Goal: Task Accomplishment & Management: Use online tool/utility

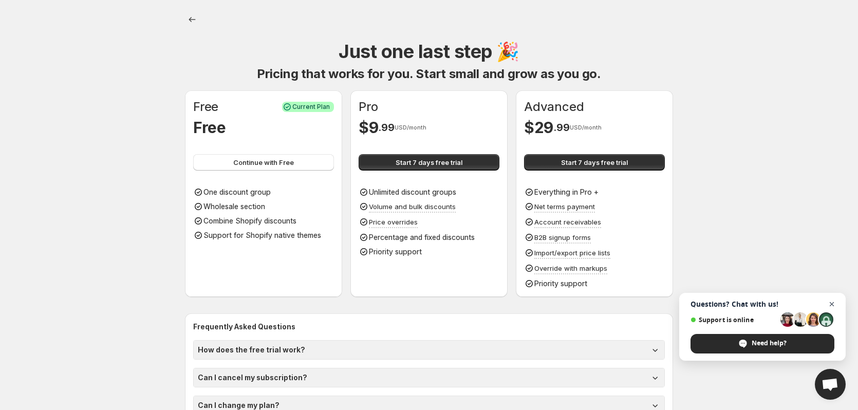
click at [833, 309] on span "Open chat" at bounding box center [832, 304] width 13 height 13
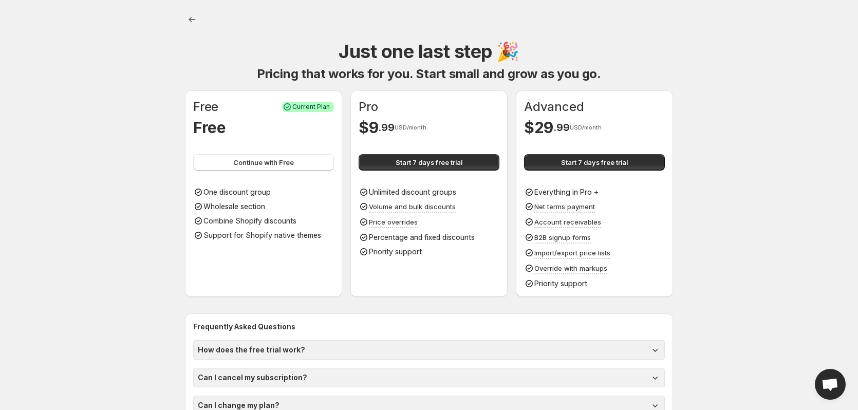
click at [438, 166] on span "Start 7 days free trial" at bounding box center [429, 162] width 67 height 10
click at [425, 162] on span "Start 7 days free trial" at bounding box center [429, 162] width 67 height 10
click at [421, 163] on span "Start 7 days free trial" at bounding box center [429, 162] width 67 height 10
drag, startPoint x: 204, startPoint y: 194, endPoint x: 280, endPoint y: 188, distance: 76.8
click at [280, 188] on div "One discount group" at bounding box center [263, 192] width 141 height 10
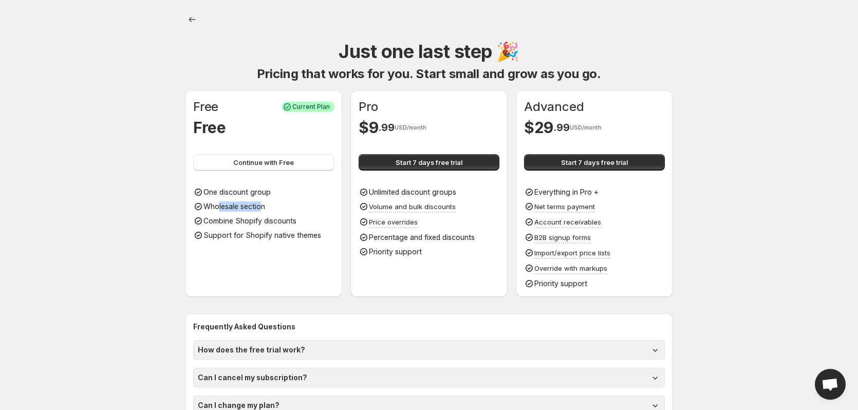
drag, startPoint x: 218, startPoint y: 206, endPoint x: 262, endPoint y: 206, distance: 43.7
click at [262, 206] on p "Wholesale section" at bounding box center [235, 206] width 62 height 10
drag, startPoint x: 222, startPoint y: 220, endPoint x: 297, endPoint y: 218, distance: 74.6
click at [297, 218] on p "Combine Shopify discounts" at bounding box center [250, 221] width 93 height 10
drag, startPoint x: 215, startPoint y: 232, endPoint x: 329, endPoint y: 231, distance: 114.1
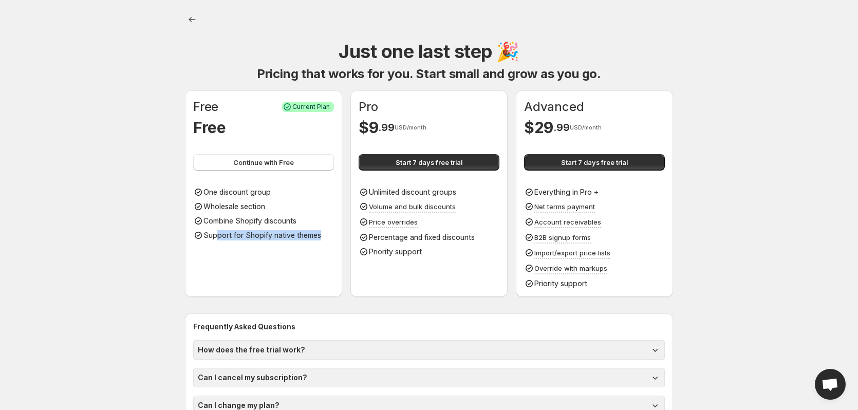
click at [329, 231] on div "Support for Shopify native themes" at bounding box center [263, 235] width 141 height 10
click at [116, 232] on body "Onboarding Just one last step 🎉 Pricing that works for you. Start small and gro…" at bounding box center [429, 205] width 858 height 410
click at [255, 162] on span "Continue with Free" at bounding box center [263, 162] width 61 height 10
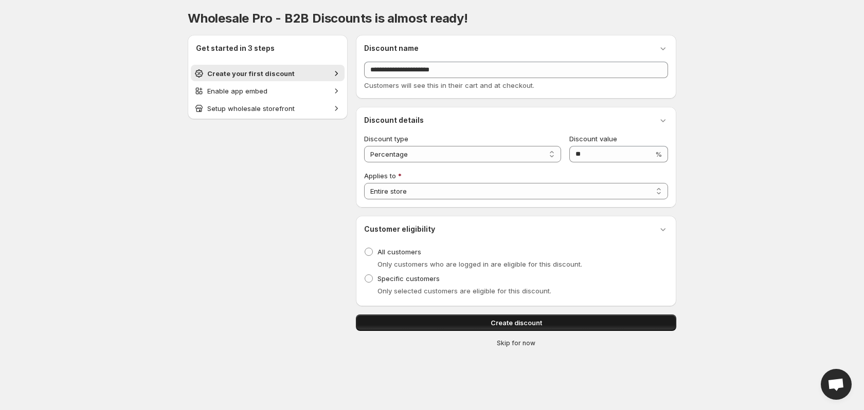
click at [490, 325] on span "Create discount" at bounding box center [515, 323] width 51 height 10
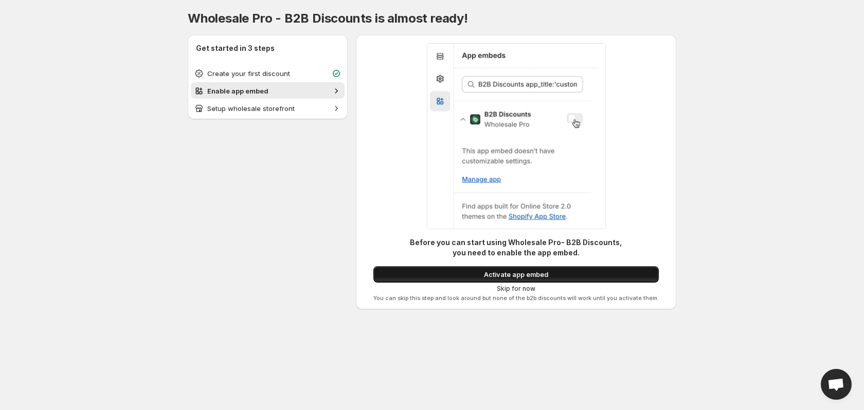
click at [513, 274] on span "Activate app embed" at bounding box center [516, 274] width 64 height 10
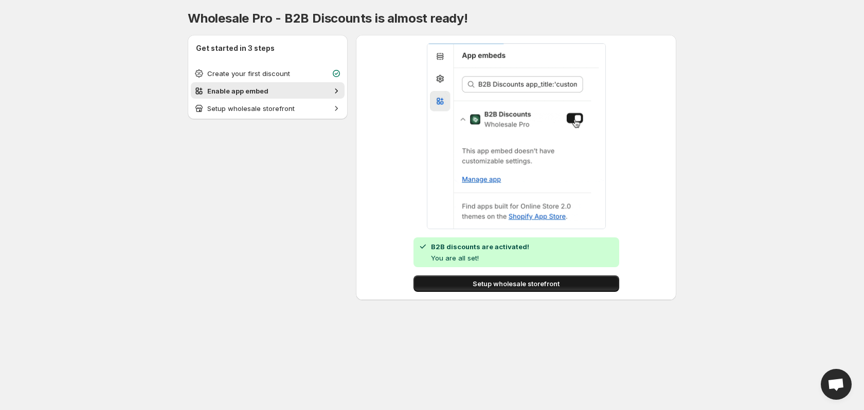
click at [501, 286] on span "Setup wholesale storefront" at bounding box center [515, 284] width 87 height 10
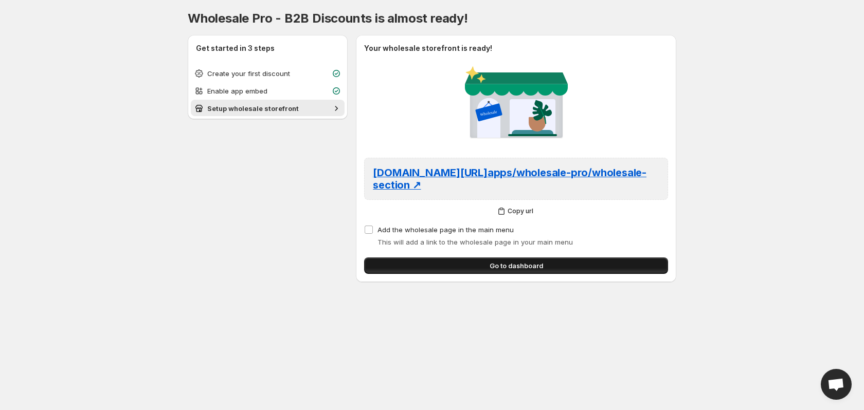
click at [501, 268] on span "Go to dashboard" at bounding box center [515, 266] width 53 height 10
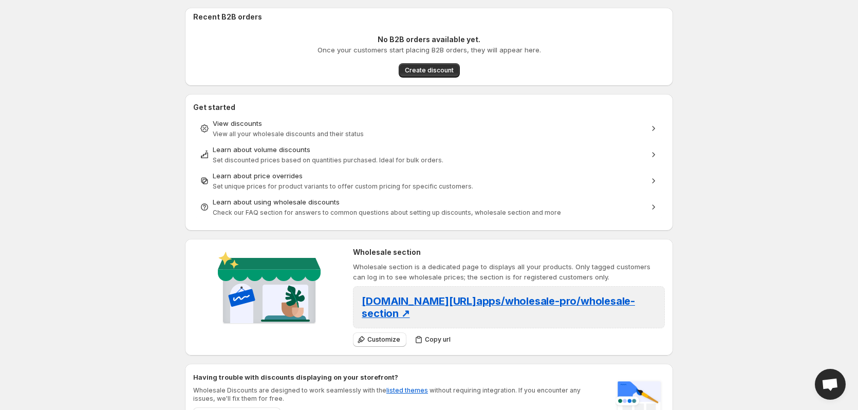
scroll to position [203, 0]
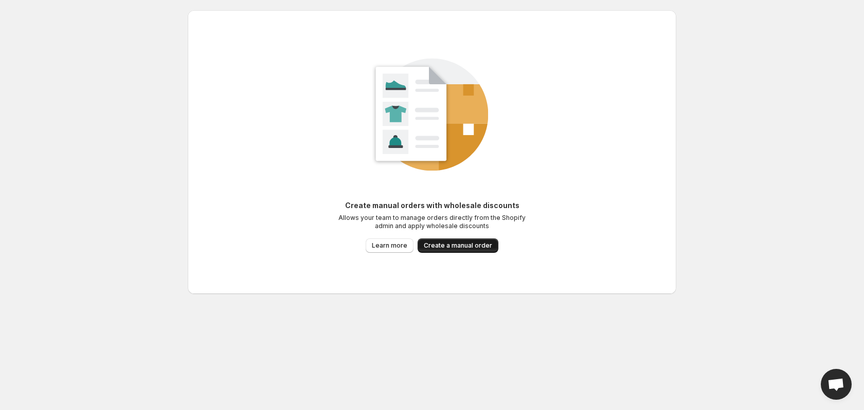
click at [445, 245] on span "Create a manual order" at bounding box center [458, 246] width 68 height 8
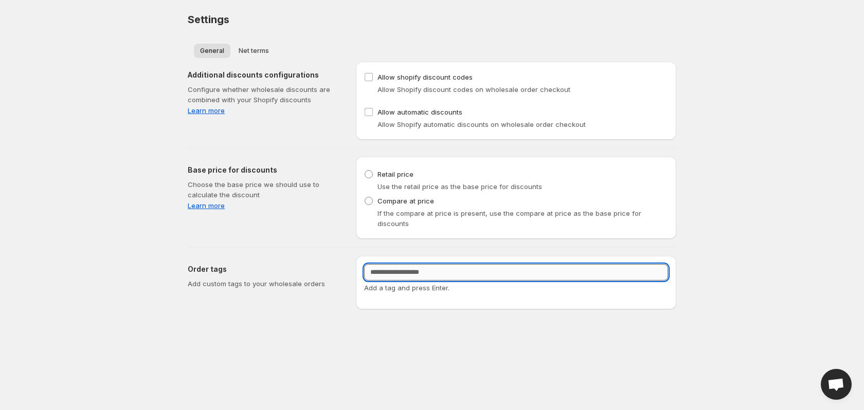
drag, startPoint x: 394, startPoint y: 264, endPoint x: 386, endPoint y: 264, distance: 7.7
click at [394, 264] on input "Customer Tags" at bounding box center [516, 272] width 304 height 16
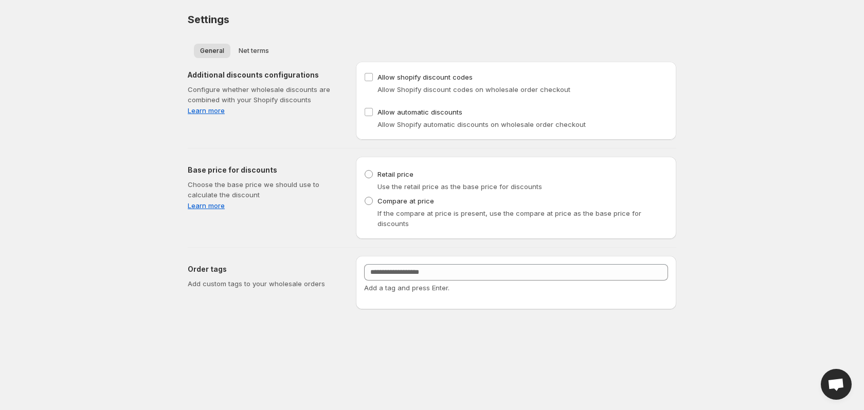
click at [255, 324] on body "Home Discounts B2B Registration Forms Net Terms Account Receivables Manual orde…" at bounding box center [432, 205] width 864 height 410
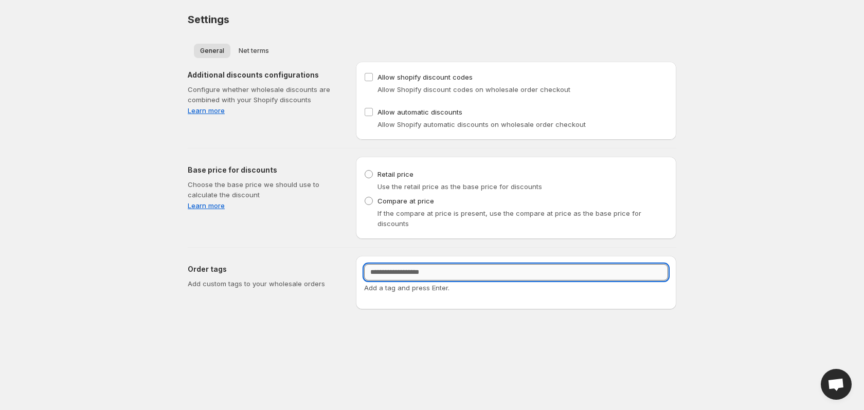
drag, startPoint x: 394, startPoint y: 263, endPoint x: 389, endPoint y: 268, distance: 7.3
click at [394, 264] on input "Customer Tags" at bounding box center [516, 272] width 304 height 16
click at [238, 46] on button "Net terms" at bounding box center [253, 51] width 43 height 14
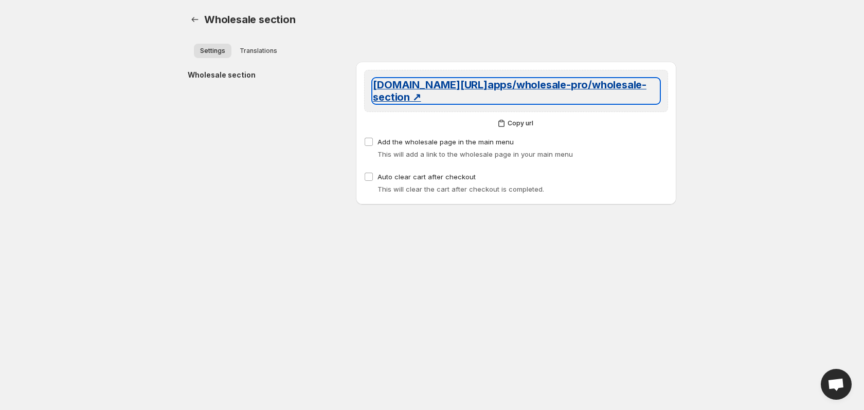
click at [438, 86] on span "emigel-dummy.myshopify.com/ apps/wholesale-pro/wholesale-section ↗" at bounding box center [509, 91] width 273 height 25
click at [415, 85] on span "emigel-dummy.myshopify.com/ apps/wholesale-pro/wholesale-section ↗" at bounding box center [509, 91] width 273 height 25
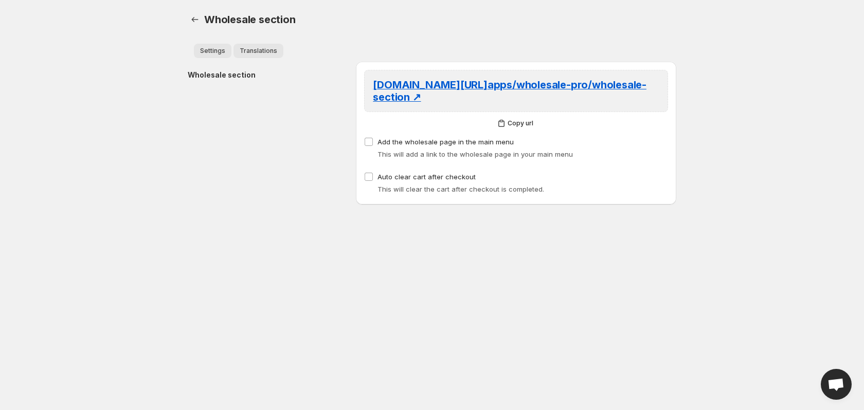
click at [265, 52] on span "Translations" at bounding box center [259, 51] width 38 height 8
